Goal: Use online tool/utility: Utilize a website feature to perform a specific function

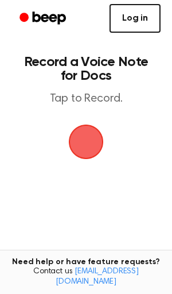
click at [134, 15] on link "Log in" at bounding box center [135, 18] width 51 height 29
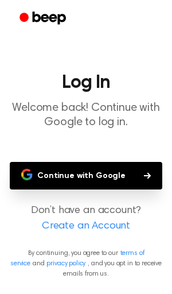
click at [87, 181] on button "Continue with Google" at bounding box center [86, 176] width 153 height 28
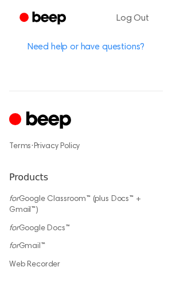
scroll to position [712, 0]
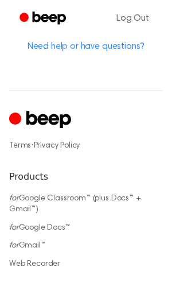
click at [54, 111] on icon "Cruip" at bounding box center [48, 119] width 45 height 17
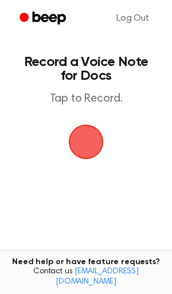
click at [96, 143] on span "button" at bounding box center [86, 142] width 32 height 32
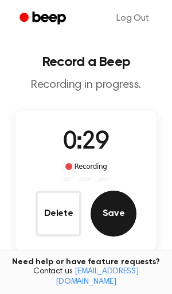
click at [109, 209] on button "Save" at bounding box center [114, 214] width 46 height 46
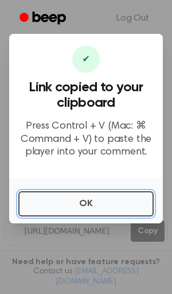
click at [109, 209] on button "OK" at bounding box center [85, 203] width 135 height 25
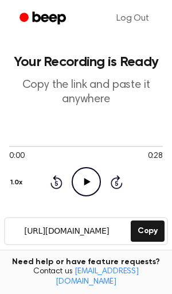
click at [84, 180] on icon at bounding box center [87, 181] width 6 height 7
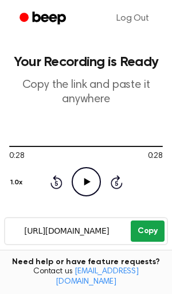
click at [150, 229] on button "Copy" at bounding box center [148, 230] width 34 height 21
